Goal: Transaction & Acquisition: Purchase product/service

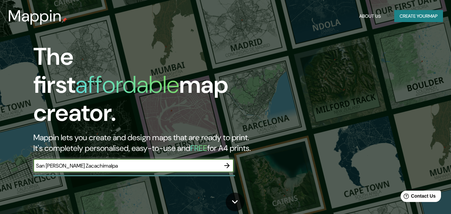
type input "San [PERSON_NAME] Zacachimalpa"
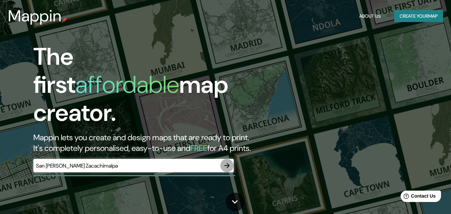
click at [226, 161] on icon "button" at bounding box center [227, 165] width 8 height 8
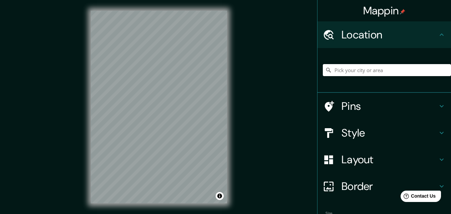
click at [236, 167] on div "© Mapbox © OpenStreetMap Improve this map" at bounding box center [158, 107] width 157 height 214
click at [232, 125] on div "© Mapbox © OpenStreetMap Improve this map" at bounding box center [158, 107] width 157 height 214
drag, startPoint x: 370, startPoint y: 71, endPoint x: 374, endPoint y: 70, distance: 3.5
click at [370, 71] on input "Pick your city or area" at bounding box center [387, 70] width 128 height 12
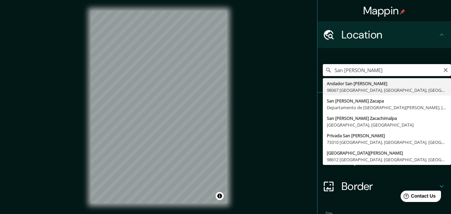
type input "[GEOGRAPHIC_DATA][PERSON_NAME], [GEOGRAPHIC_DATA], [GEOGRAPHIC_DATA]"
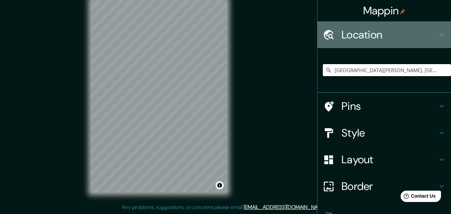
click at [428, 33] on h4 "Location" at bounding box center [389, 34] width 96 height 13
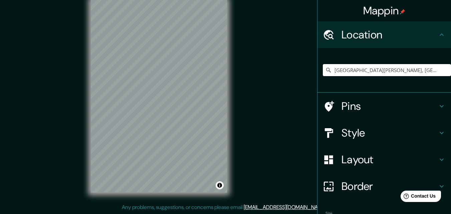
scroll to position [41, 0]
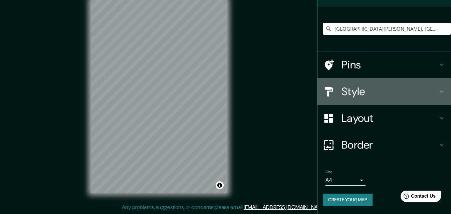
click at [341, 90] on h4 "Style" at bounding box center [389, 91] width 96 height 13
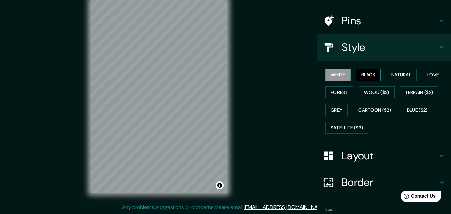
click at [371, 78] on button "Black" at bounding box center [368, 75] width 25 height 12
click at [389, 73] on button "Natural" at bounding box center [401, 75] width 31 height 12
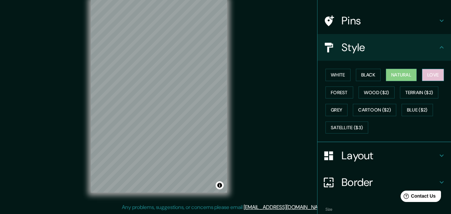
click at [432, 73] on button "Love" at bounding box center [433, 75] width 22 height 12
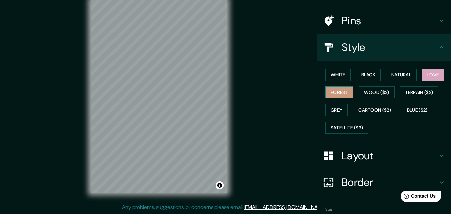
click at [339, 94] on button "Forest" at bounding box center [339, 92] width 28 height 12
click at [362, 92] on button "Wood ($2)" at bounding box center [376, 92] width 36 height 12
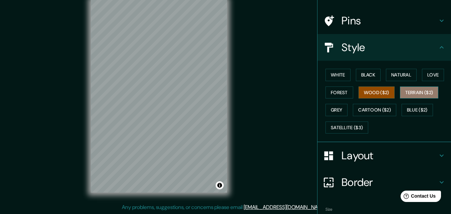
click at [409, 94] on button "Terrain ($2)" at bounding box center [419, 92] width 39 height 12
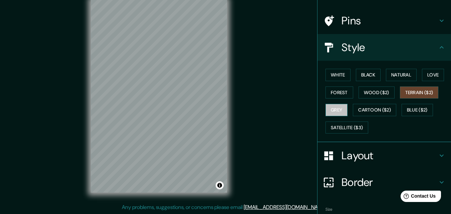
click at [333, 109] on button "Grey" at bounding box center [336, 110] width 22 height 12
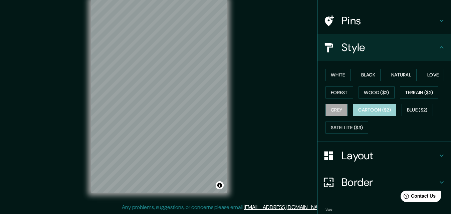
click at [372, 112] on button "Cartoon ($2)" at bounding box center [374, 110] width 43 height 12
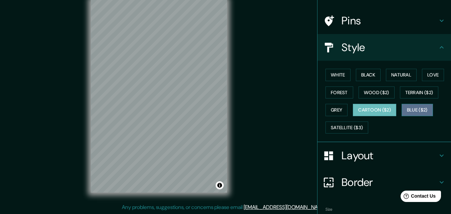
click at [418, 107] on button "Blue ($2)" at bounding box center [416, 110] width 31 height 12
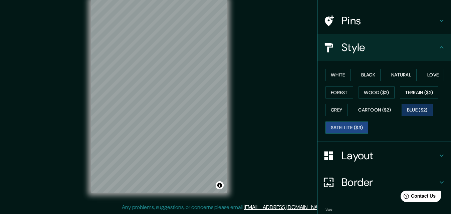
click at [344, 123] on button "Satellite ($3)" at bounding box center [346, 127] width 43 height 12
click at [339, 76] on button "White" at bounding box center [337, 75] width 25 height 12
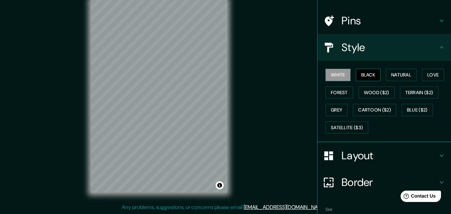
click at [374, 77] on button "Black" at bounding box center [368, 75] width 25 height 12
click at [387, 74] on button "Natural" at bounding box center [401, 75] width 31 height 12
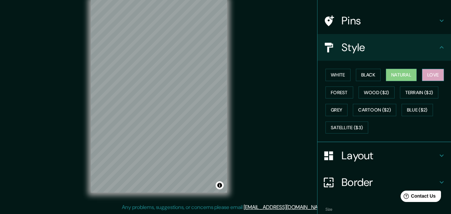
click at [436, 70] on button "Love" at bounding box center [433, 75] width 22 height 12
click at [340, 94] on button "Forest" at bounding box center [339, 92] width 28 height 12
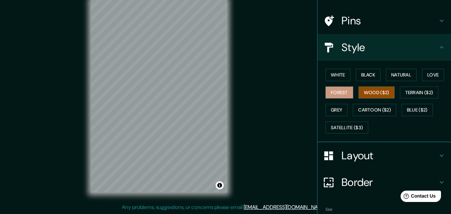
click at [364, 90] on button "Wood ($2)" at bounding box center [376, 92] width 36 height 12
click at [333, 92] on button "Forest" at bounding box center [339, 92] width 28 height 12
click at [362, 91] on button "Wood ($2)" at bounding box center [376, 92] width 36 height 12
click at [170, 0] on div at bounding box center [159, 0] width 136 height 0
drag, startPoint x: 195, startPoint y: 96, endPoint x: 220, endPoint y: 103, distance: 24.9
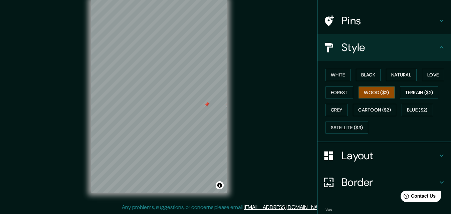
click at [239, 106] on div "Mappin Location [GEOGRAPHIC_DATA][PERSON_NAME], [GEOGRAPHIC_DATA], [GEOGRAPHIC_…" at bounding box center [225, 101] width 451 height 225
click at [408, 95] on button "Terrain ($2)" at bounding box center [419, 92] width 39 height 12
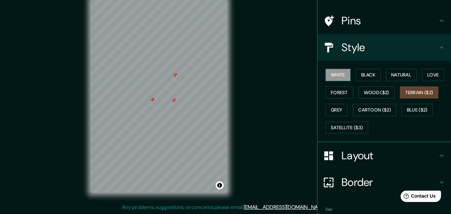
click at [344, 79] on button "White" at bounding box center [337, 75] width 25 height 12
click at [365, 79] on button "Black" at bounding box center [368, 75] width 25 height 12
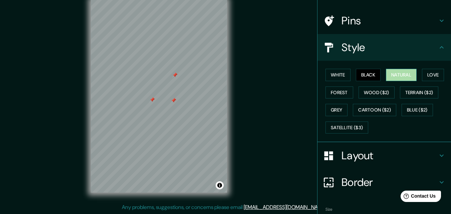
click at [409, 69] on button "Natural" at bounding box center [401, 75] width 31 height 12
click at [436, 71] on button "Love" at bounding box center [433, 75] width 22 height 12
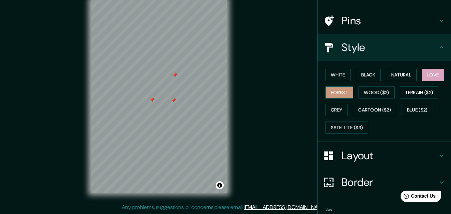
click at [335, 91] on button "Forest" at bounding box center [339, 92] width 28 height 12
click at [378, 94] on button "Wood ($2)" at bounding box center [376, 92] width 36 height 12
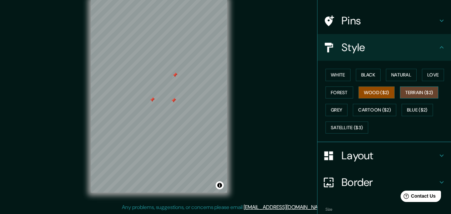
click at [416, 96] on button "Terrain ($2)" at bounding box center [419, 92] width 39 height 12
click at [340, 108] on button "Grey" at bounding box center [336, 110] width 22 height 12
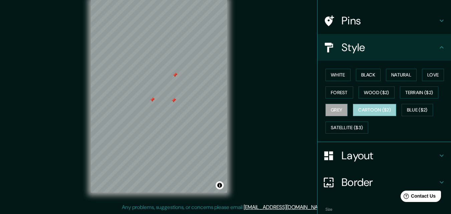
click at [363, 109] on button "Cartoon ($2)" at bounding box center [374, 110] width 43 height 12
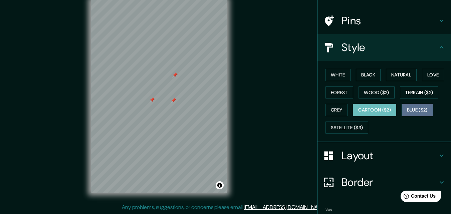
click at [402, 108] on button "Blue ($2)" at bounding box center [416, 110] width 31 height 12
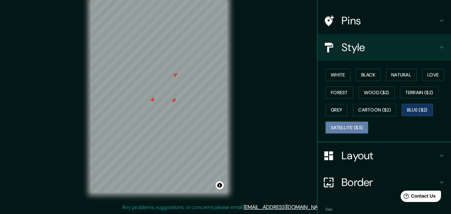
click at [342, 129] on button "Satellite ($3)" at bounding box center [346, 127] width 43 height 12
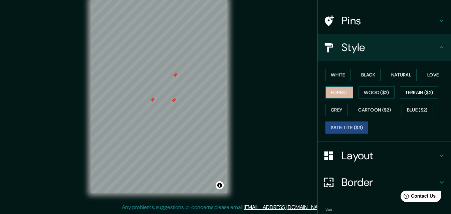
click at [331, 93] on button "Forest" at bounding box center [339, 92] width 28 height 12
click at [329, 65] on div "White Black Natural Love Forest Wood ($2) Terrain ($2) Grey Cartoon ($2) Blue (…" at bounding box center [383, 101] width 133 height 81
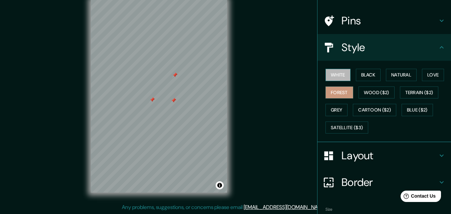
click at [334, 75] on button "White" at bounding box center [337, 75] width 25 height 12
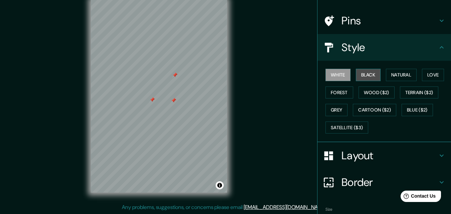
click at [370, 72] on button "Black" at bounding box center [368, 75] width 25 height 12
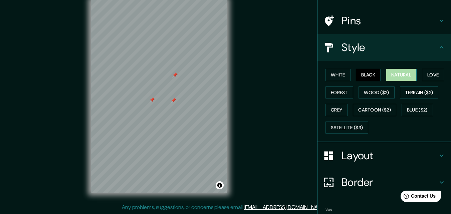
click at [386, 72] on button "Natural" at bounding box center [401, 75] width 31 height 12
